Goal: Task Accomplishment & Management: Use online tool/utility

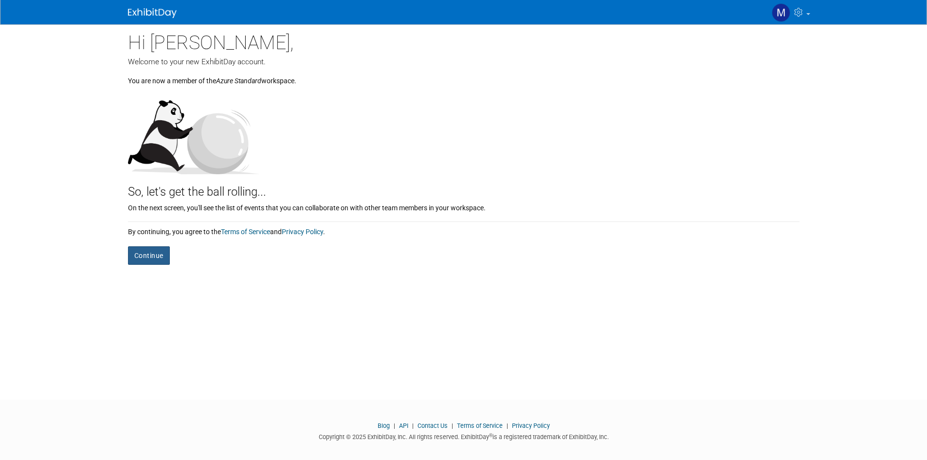
click at [158, 257] on button "Continue" at bounding box center [149, 255] width 42 height 18
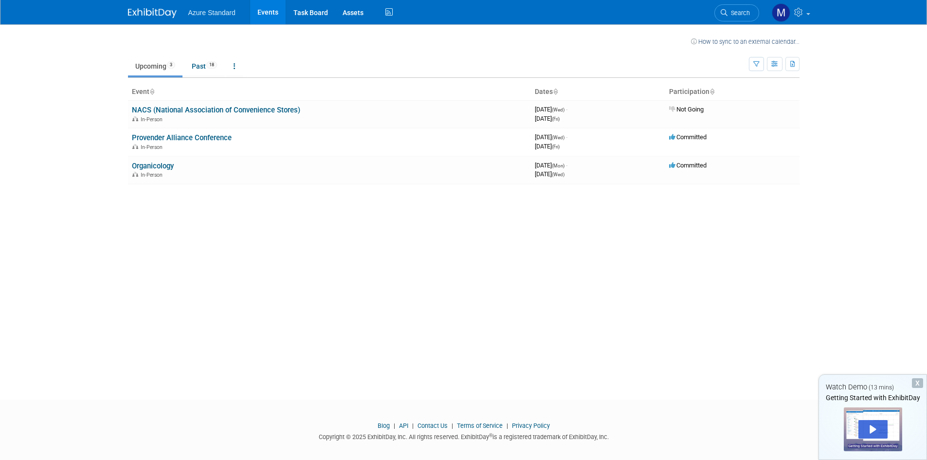
click at [760, 45] on span "How to sync to an external calendar..." at bounding box center [745, 41] width 109 height 8
click at [565, 249] on div "How to sync to an external calendar... New Event Duplicate Event Warning There …" at bounding box center [464, 203] width 686 height 358
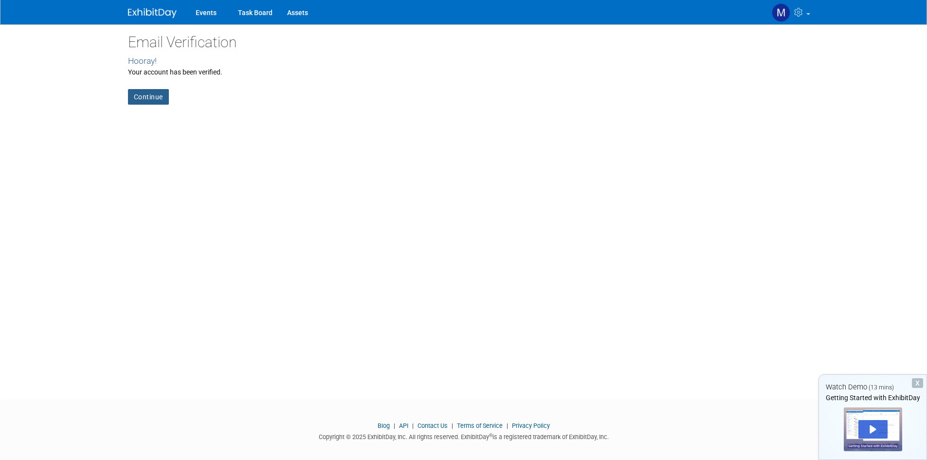
click at [143, 96] on link "Continue" at bounding box center [148, 97] width 41 height 16
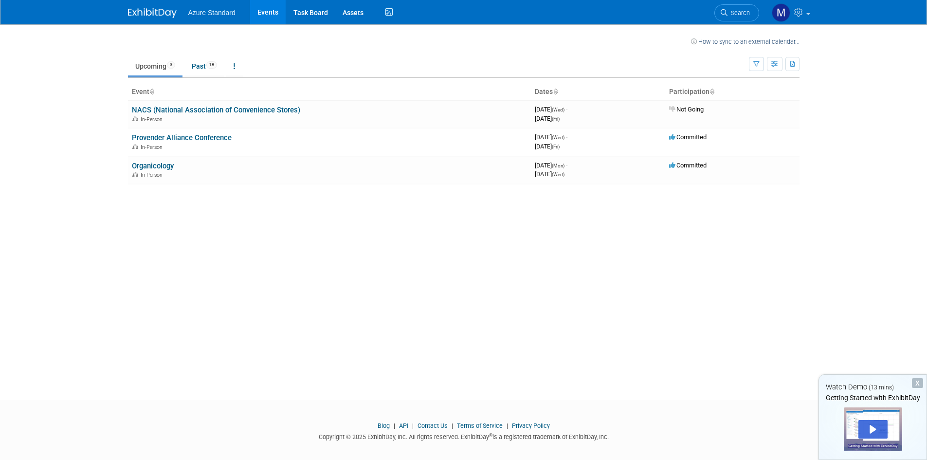
click at [710, 41] on link "How to sync to an external calendar..." at bounding box center [745, 41] width 109 height 7
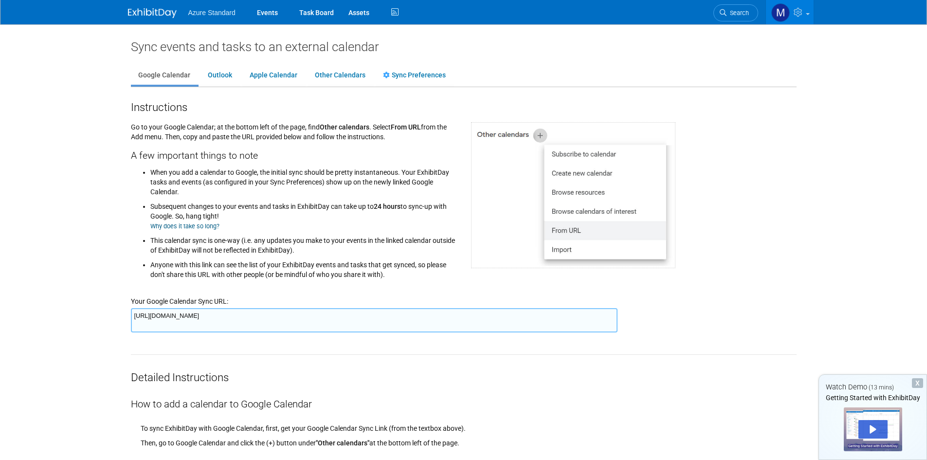
click at [481, 42] on div "Sync events and tasks to an external calendar" at bounding box center [464, 47] width 666 height 16
click at [508, 209] on img at bounding box center [573, 195] width 204 height 146
click at [274, 323] on textarea "[URL][DOMAIN_NAME]" at bounding box center [374, 320] width 487 height 24
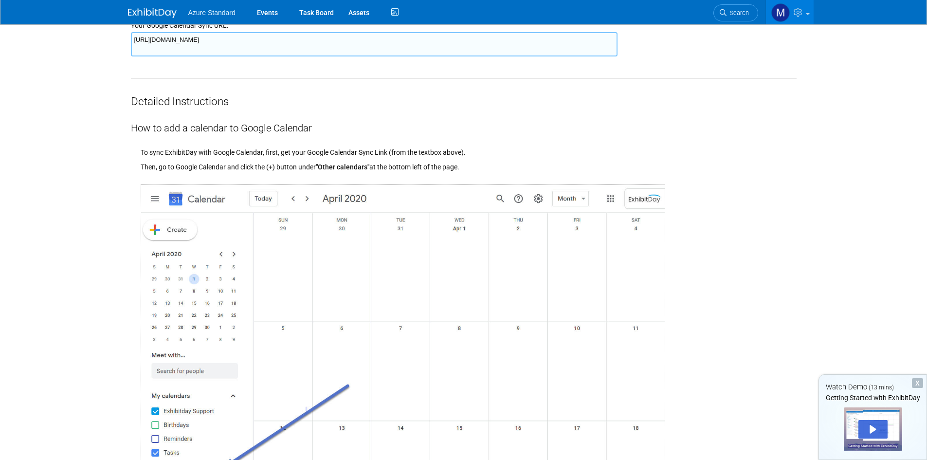
scroll to position [277, 0]
click at [576, 80] on div "Detailed Instructions" at bounding box center [464, 92] width 666 height 30
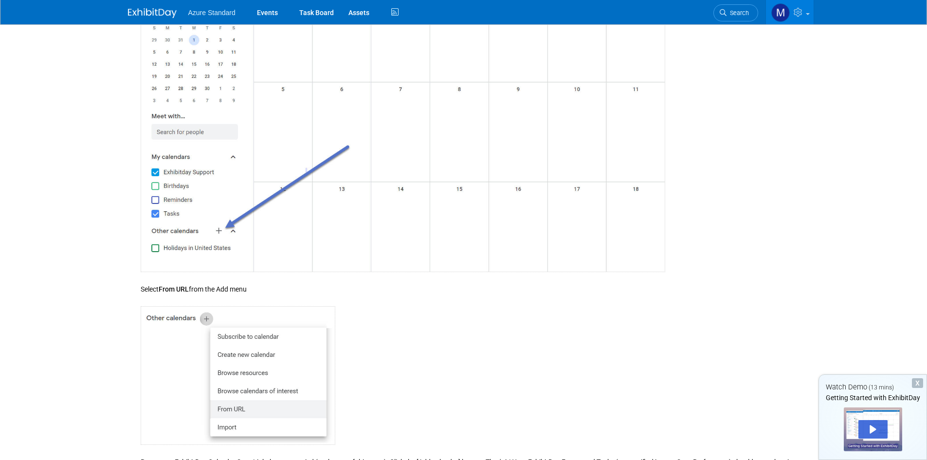
scroll to position [536, 0]
